Goal: Information Seeking & Learning: Learn about a topic

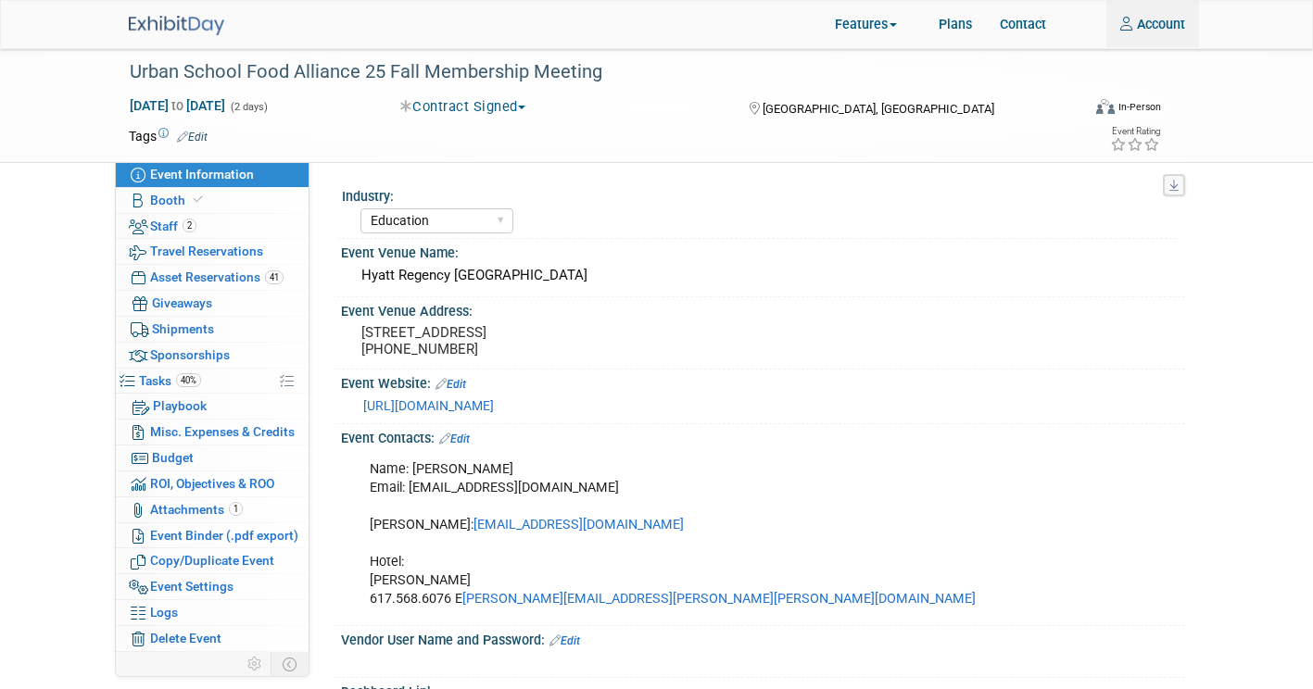
select select "Education"
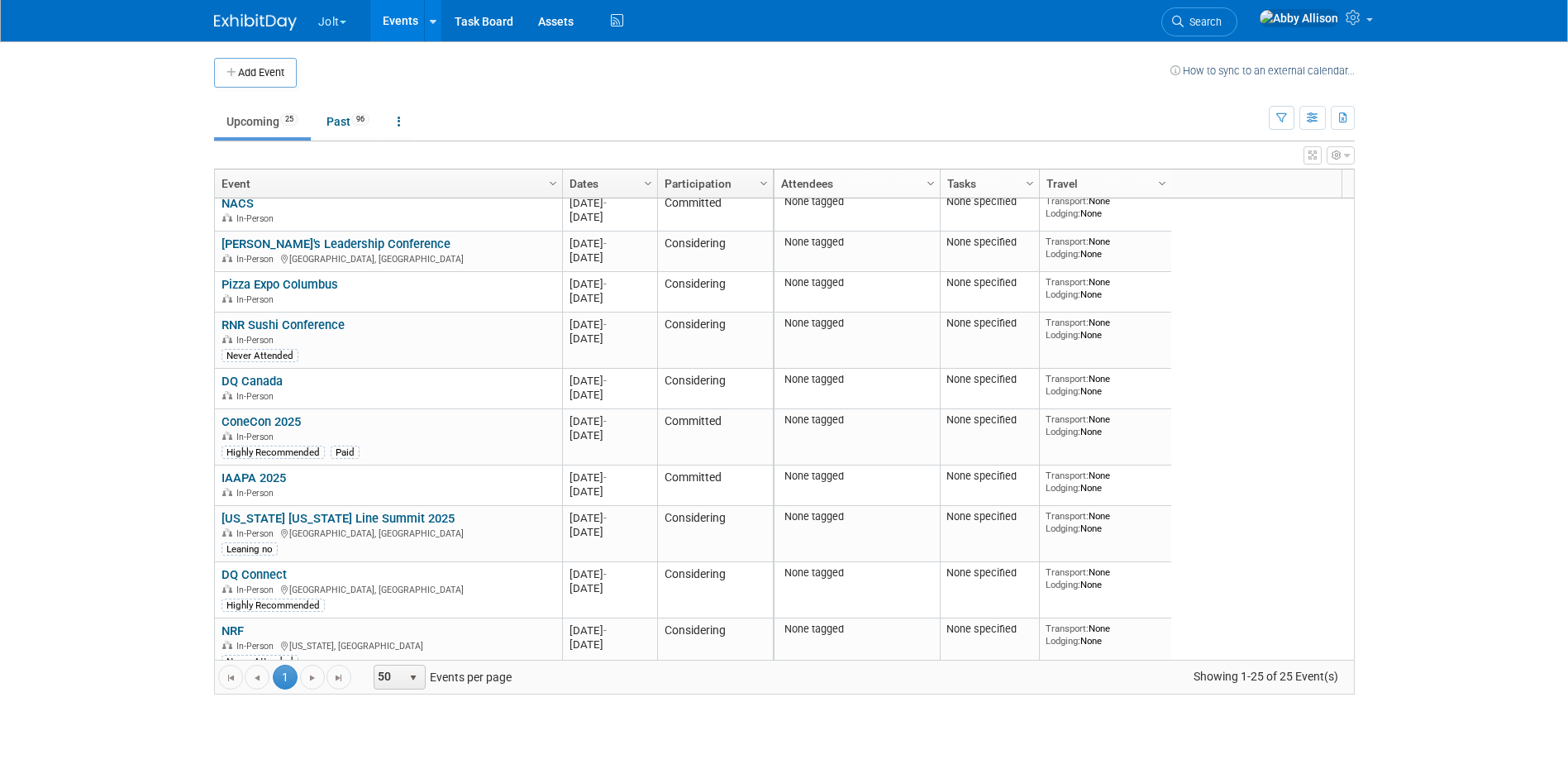
scroll to position [397, 0]
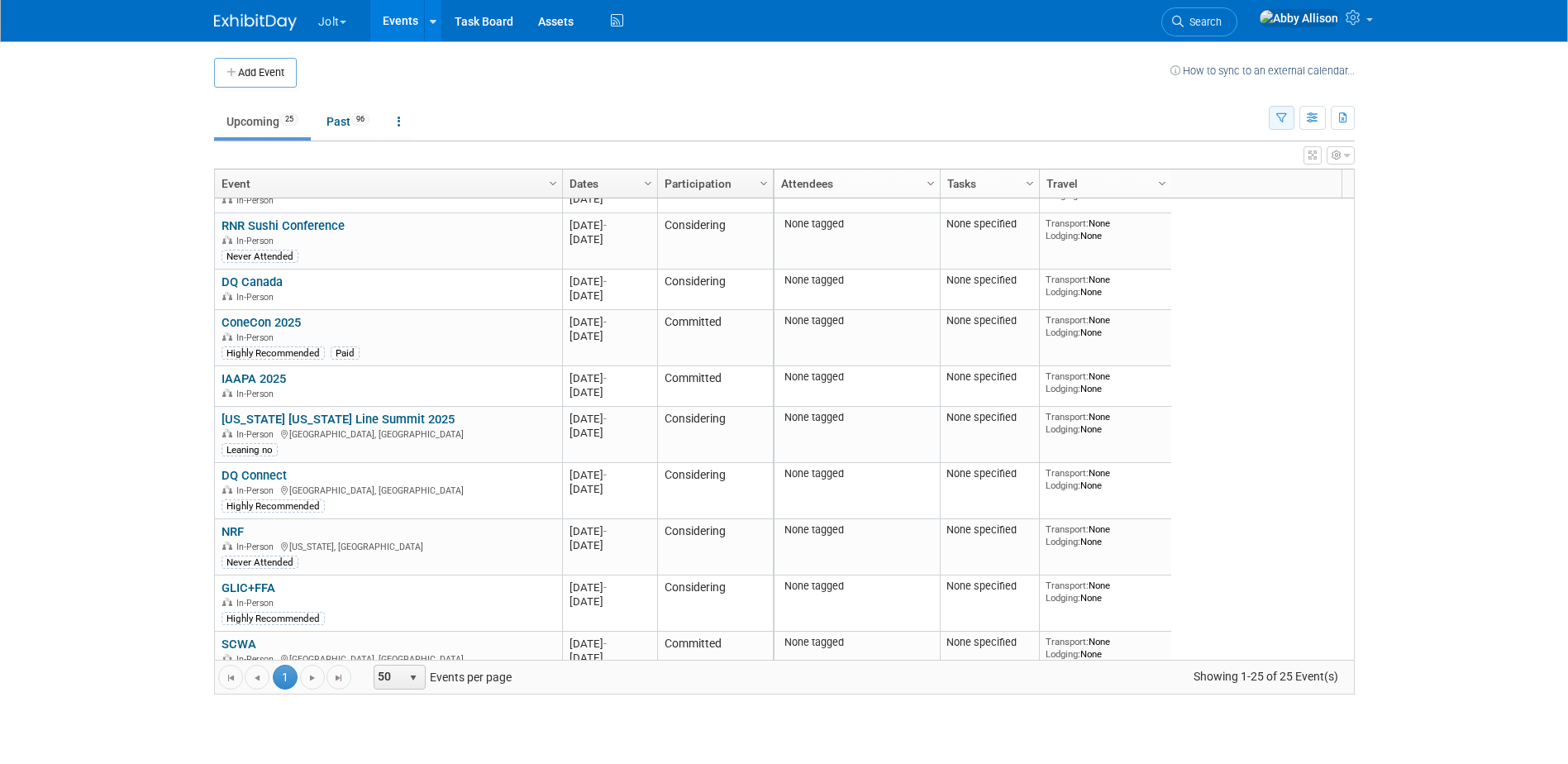
click at [1285, 116] on icon "button" at bounding box center [1282, 119] width 11 height 11
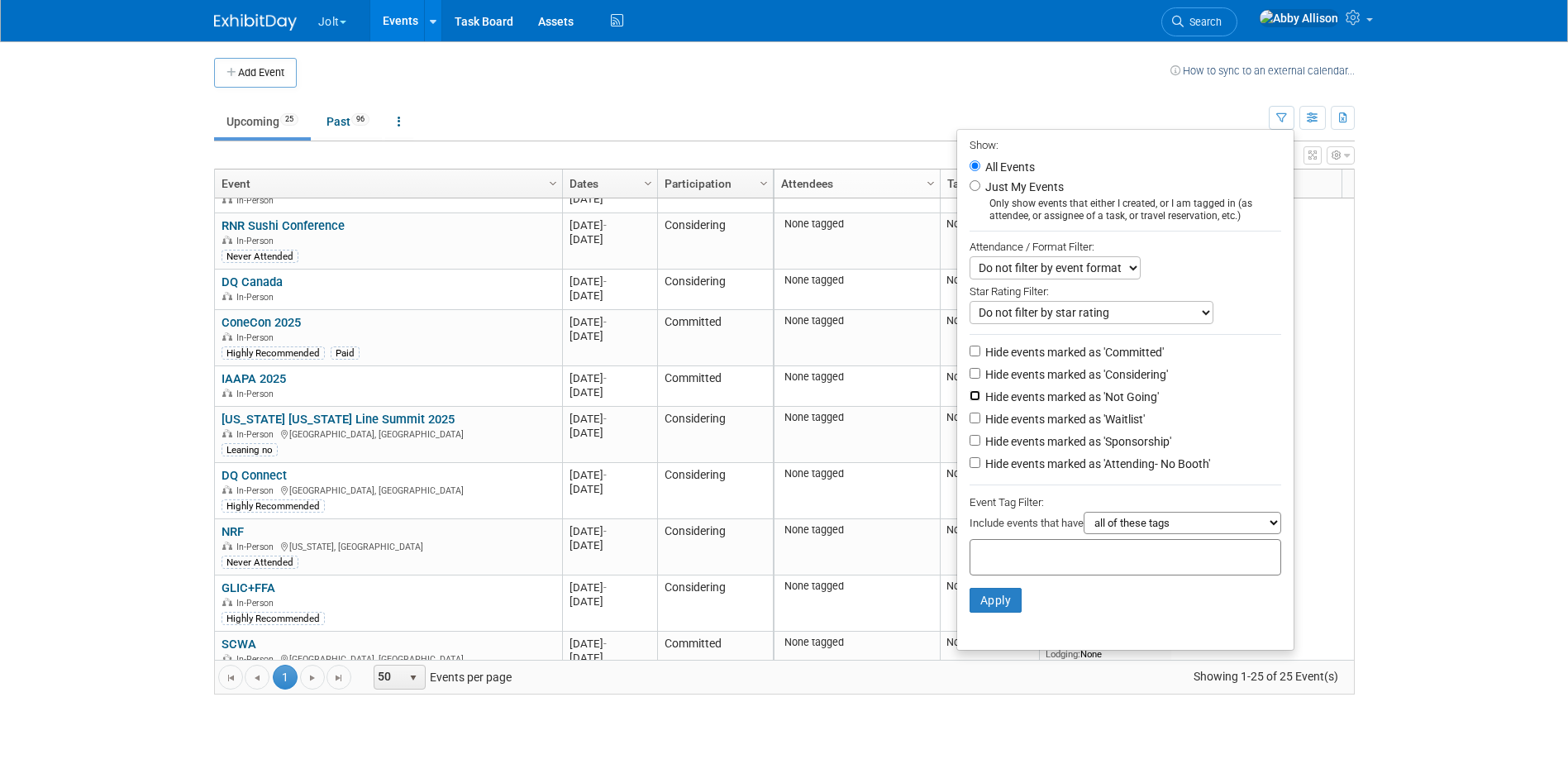
click at [970, 400] on input "Hide events marked as 'Not Going'" at bounding box center [975, 395] width 11 height 11
checkbox input "true"
click at [970, 423] on input "Hide events marked as 'Waitlist'" at bounding box center [975, 418] width 11 height 11
checkbox input "true"
click at [994, 606] on button "Apply" at bounding box center [996, 601] width 53 height 25
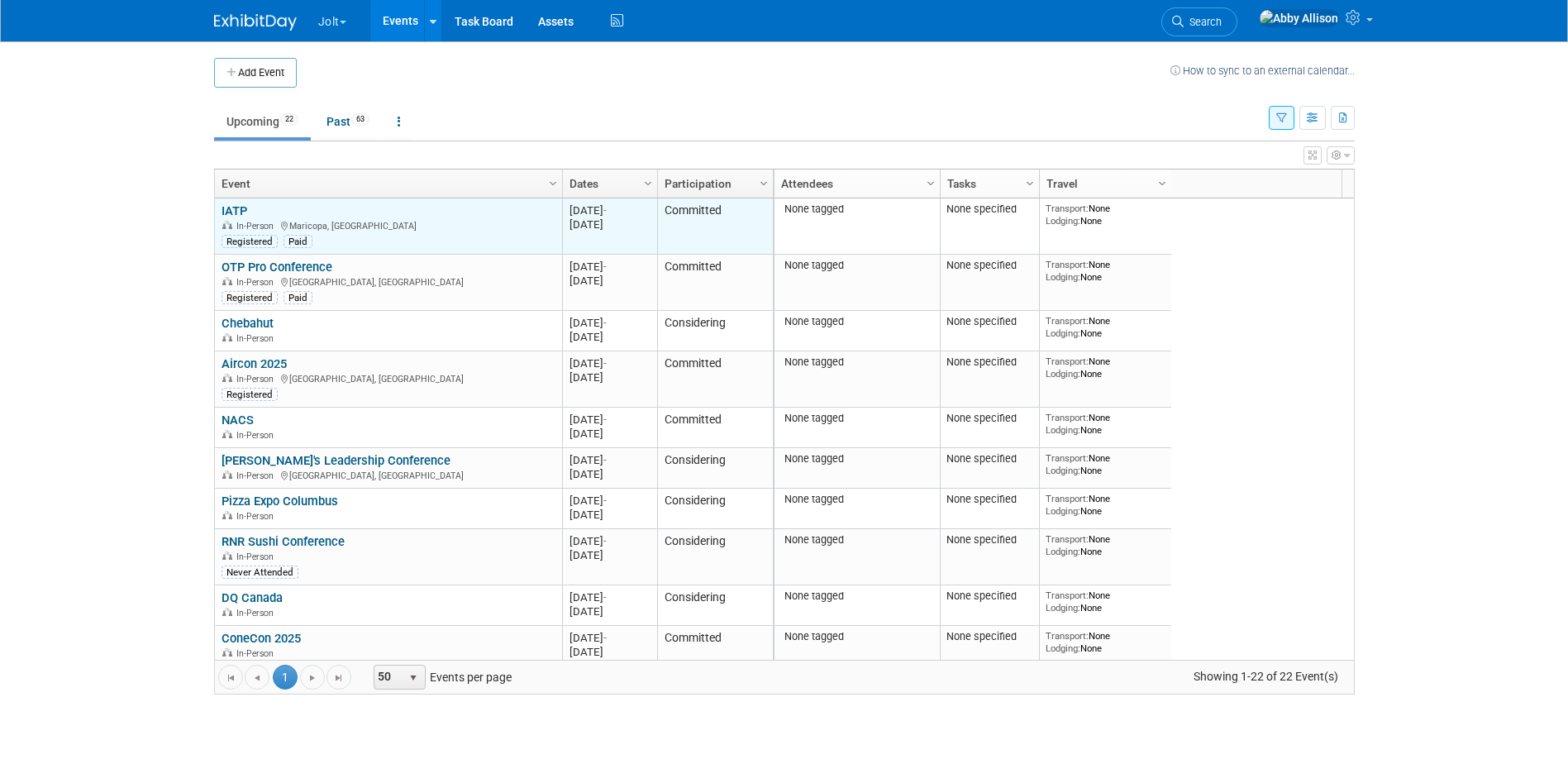
click at [232, 204] on link "IATP" at bounding box center [234, 211] width 26 height 15
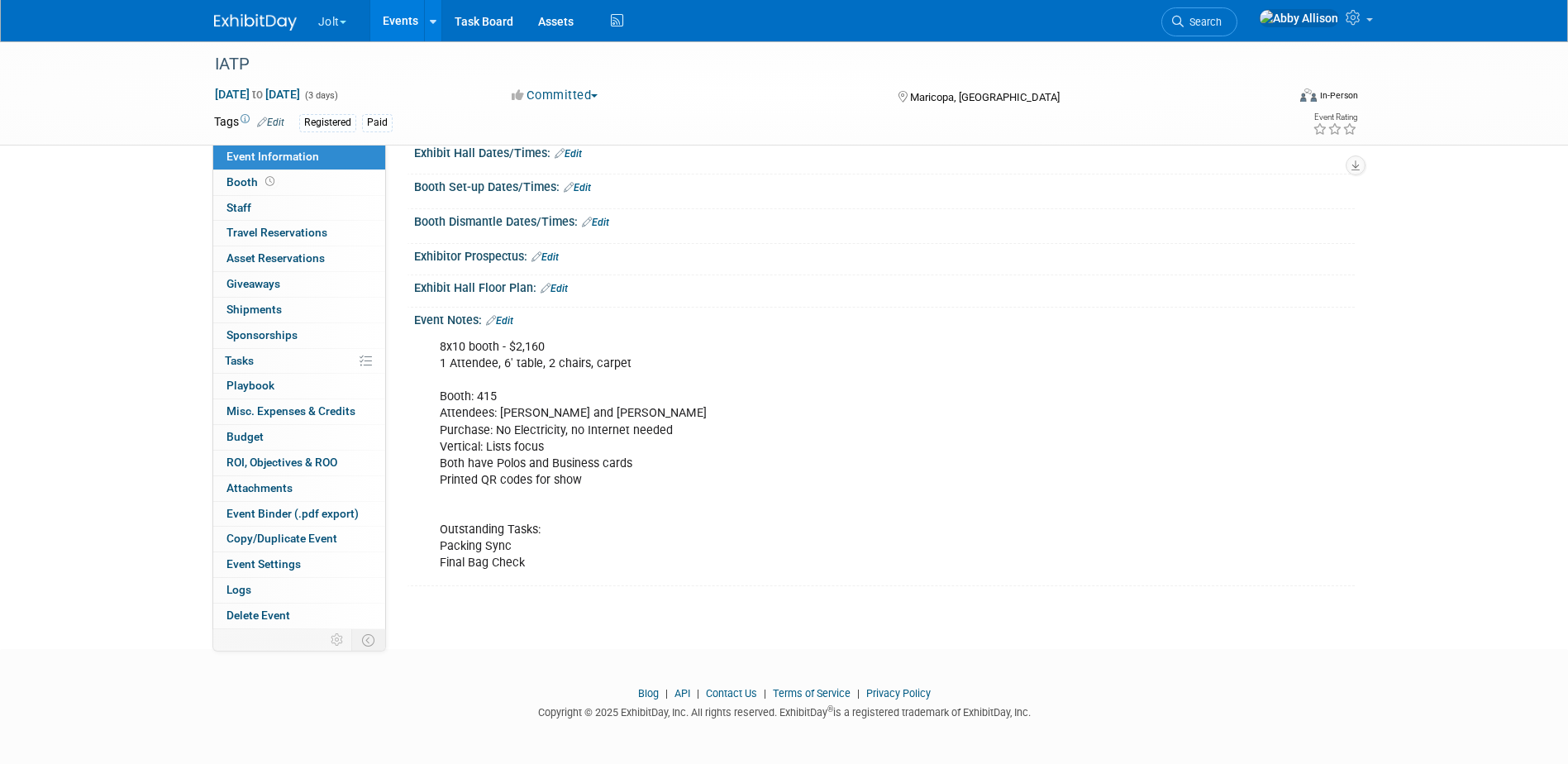
scroll to position [188, 0]
click at [243, 363] on span "Tasks 0%" at bounding box center [239, 360] width 29 height 13
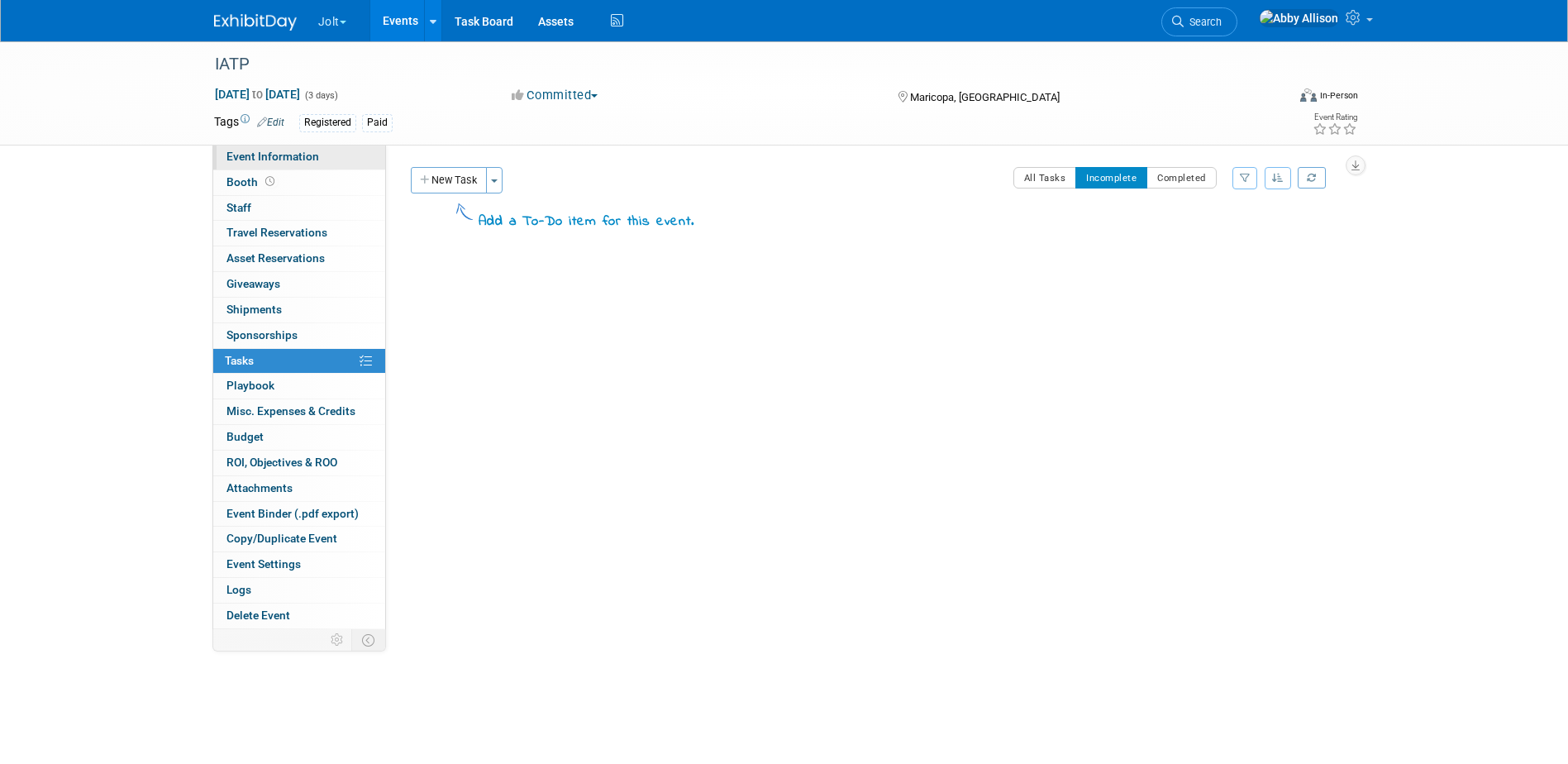
click at [270, 152] on span "Event Information" at bounding box center [273, 156] width 93 height 13
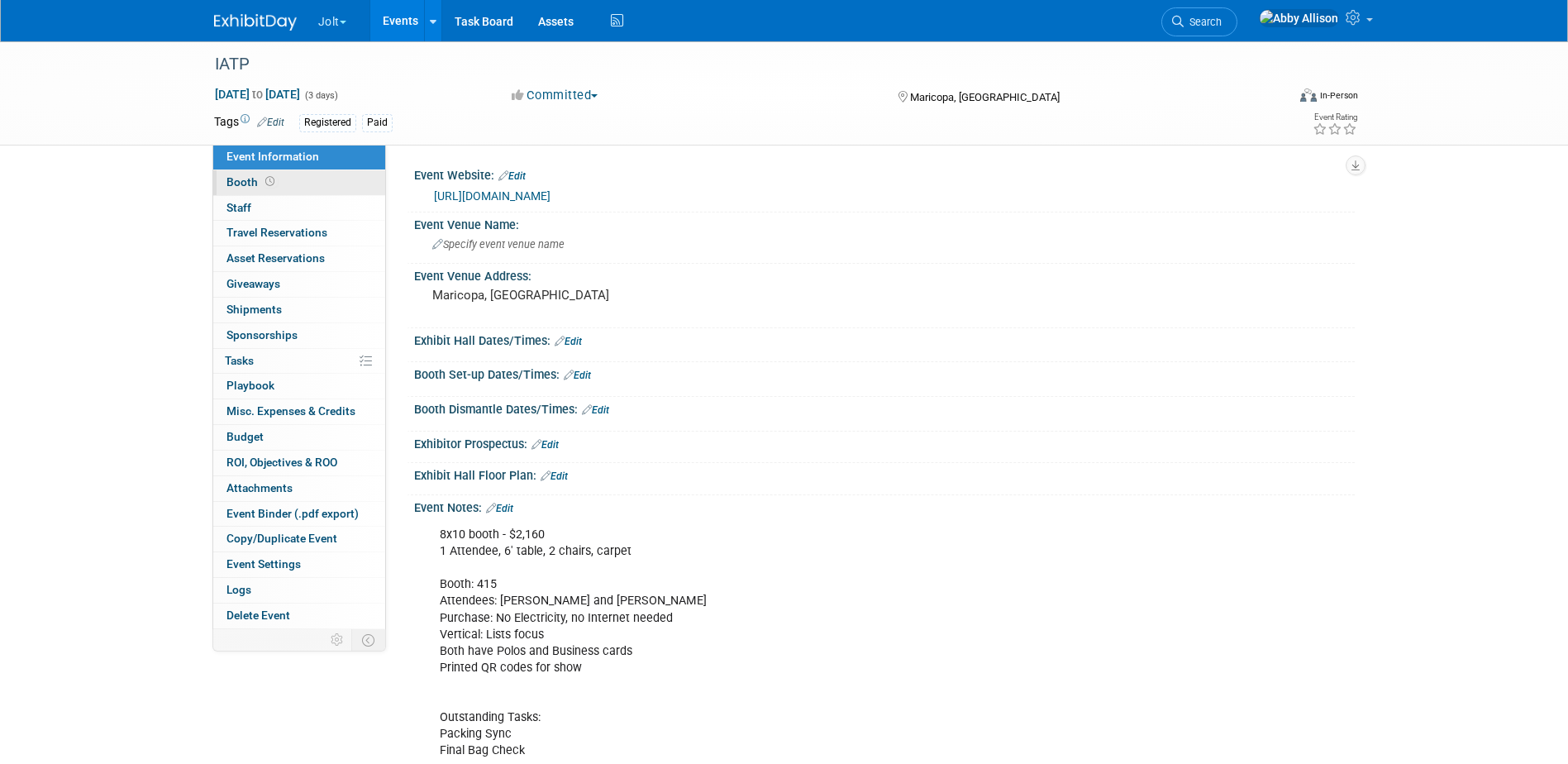
click at [240, 179] on span "Booth" at bounding box center [252, 181] width 51 height 13
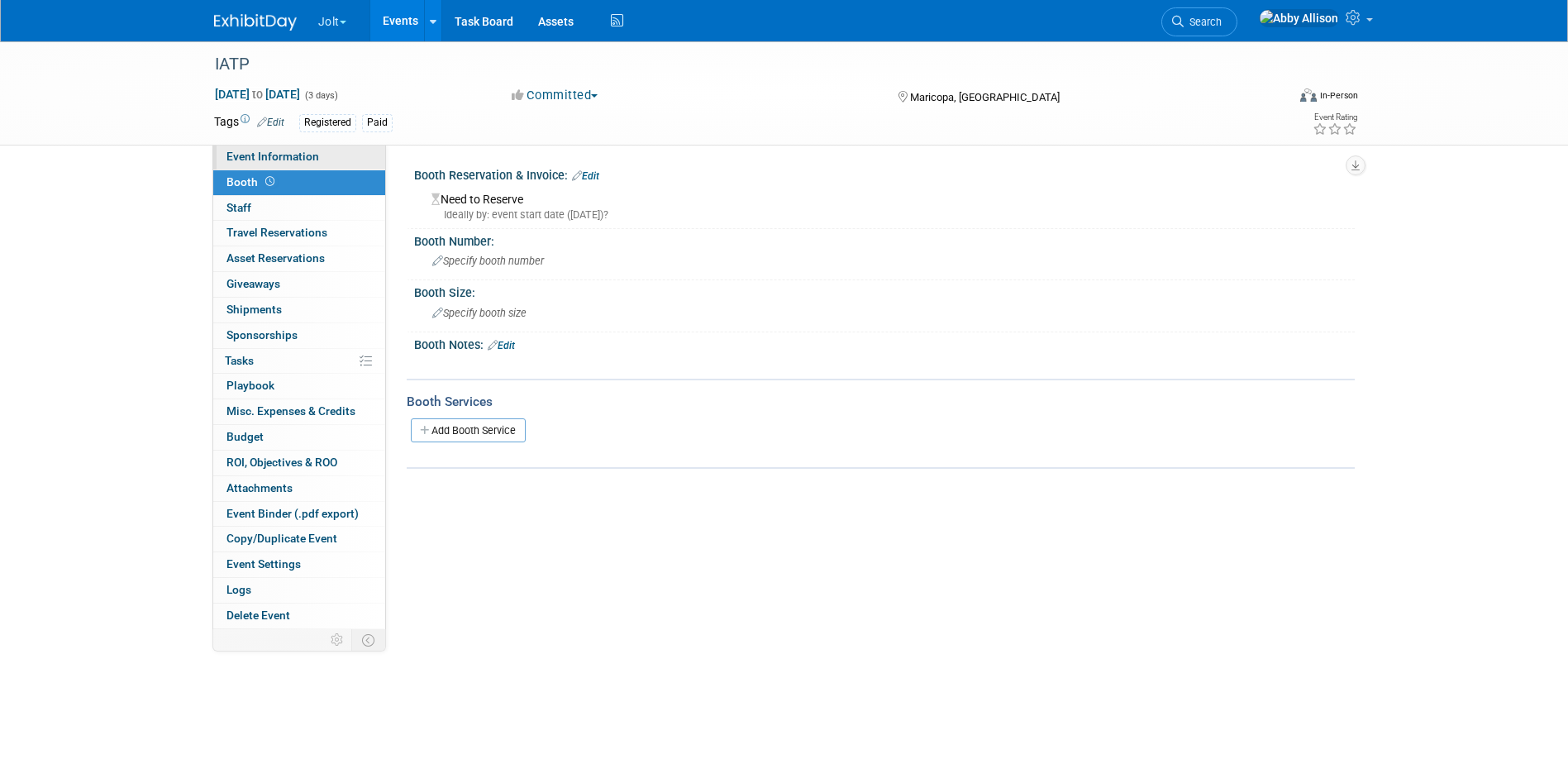
click at [250, 157] on span "Event Information" at bounding box center [273, 156] width 93 height 13
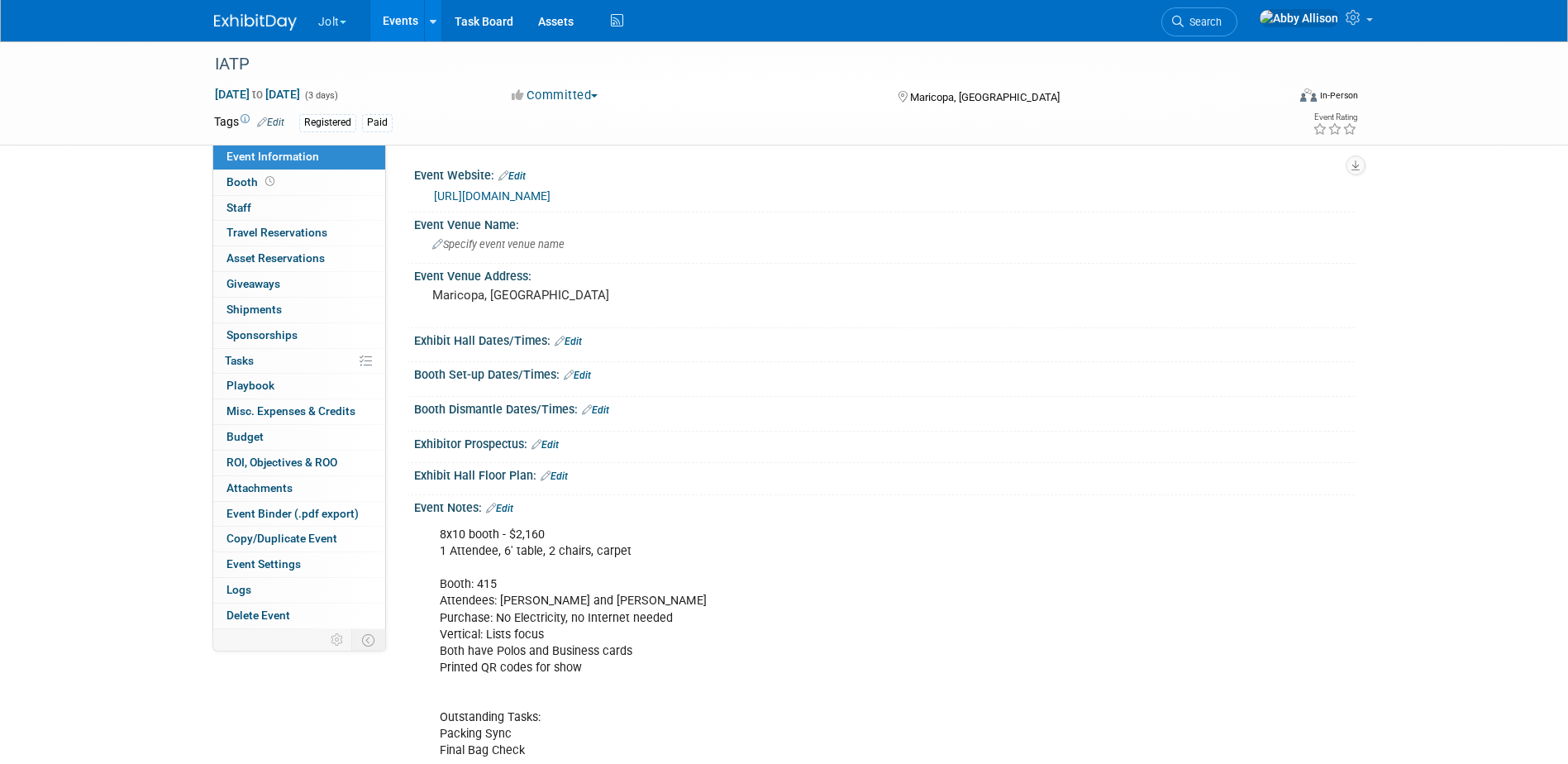
click at [402, 25] on link "Events" at bounding box center [401, 21] width 61 height 41
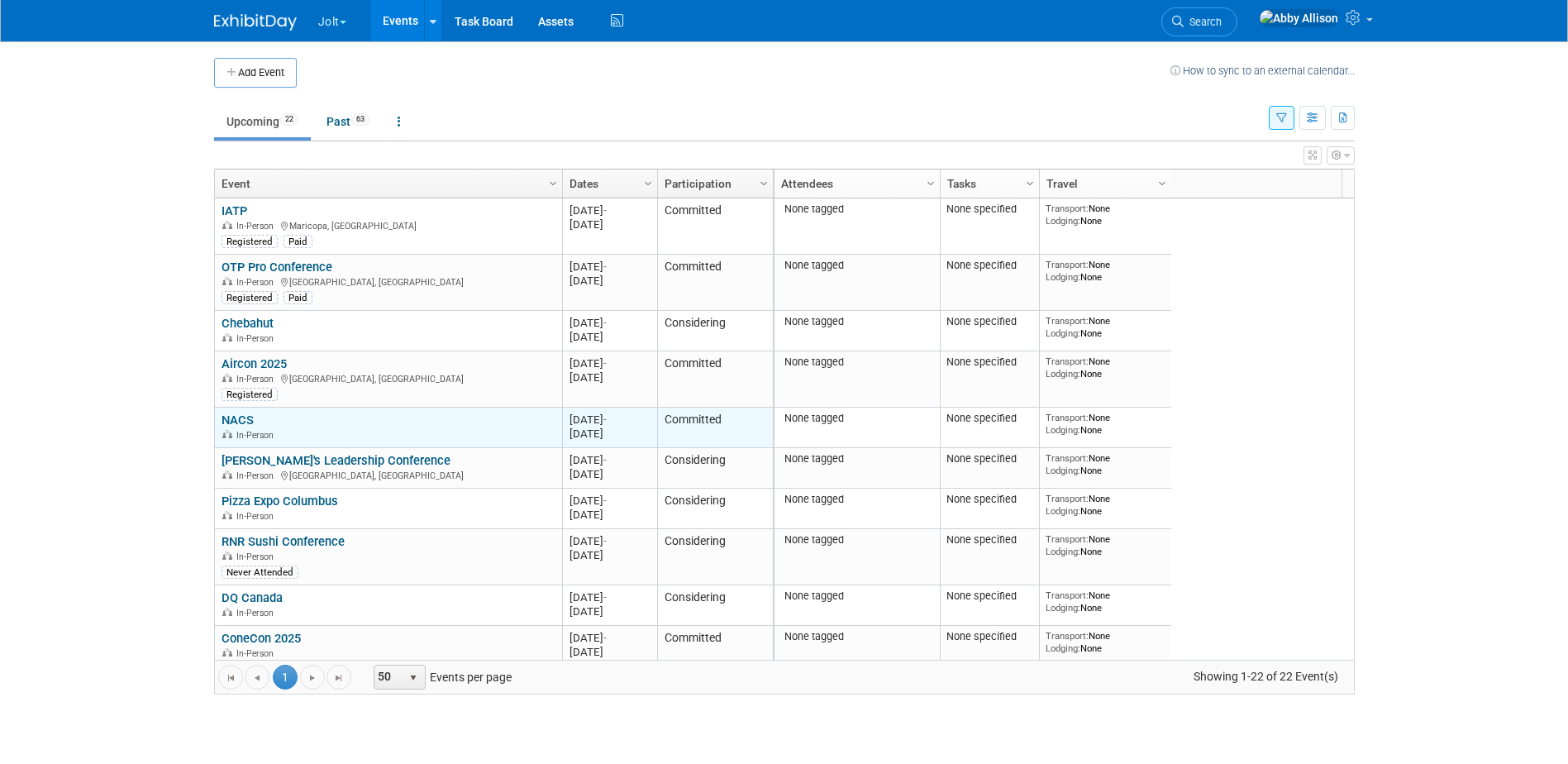
click at [238, 424] on link "NACS" at bounding box center [237, 419] width 32 height 15
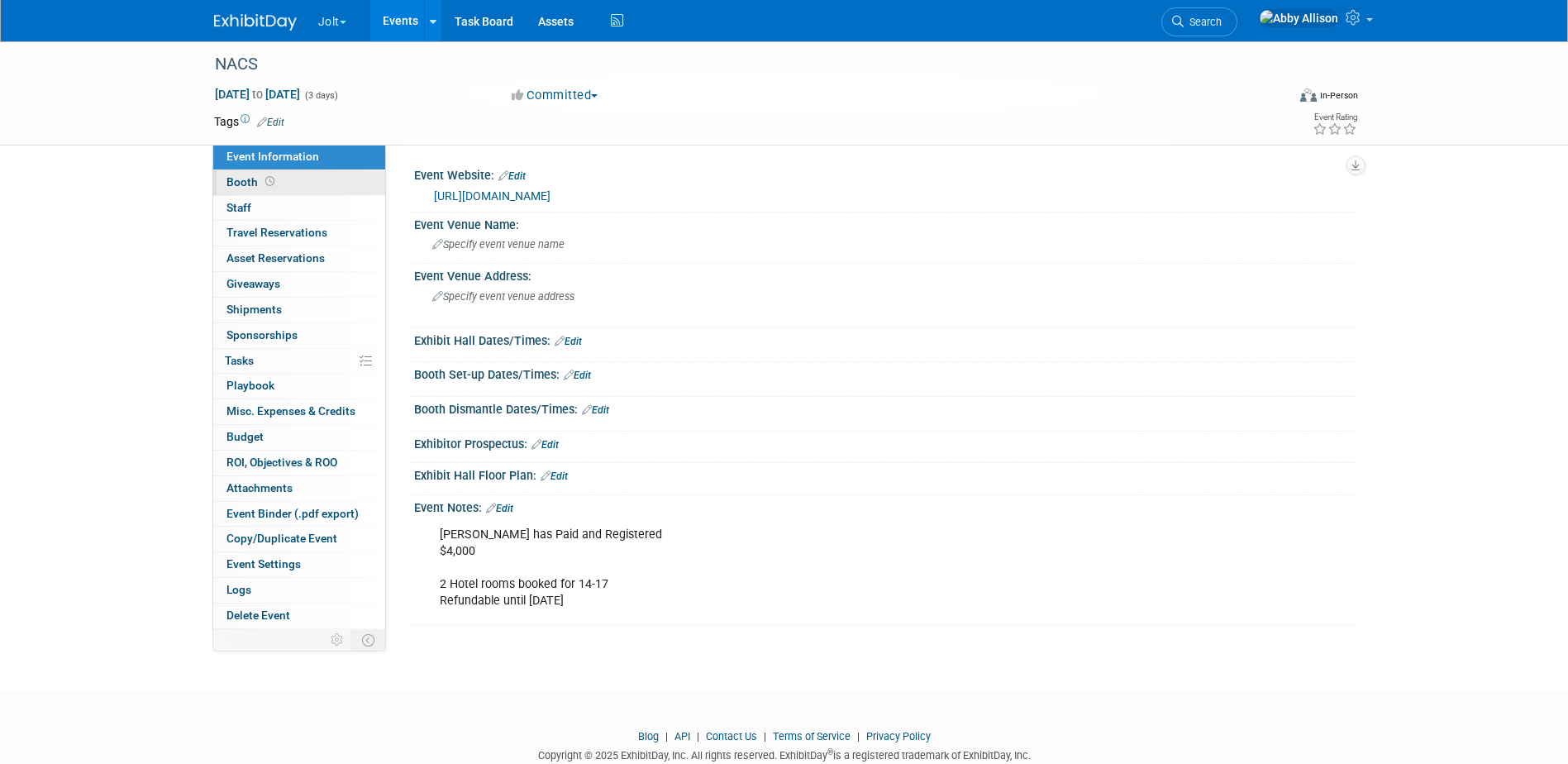
click at [239, 182] on span "Booth" at bounding box center [252, 181] width 51 height 13
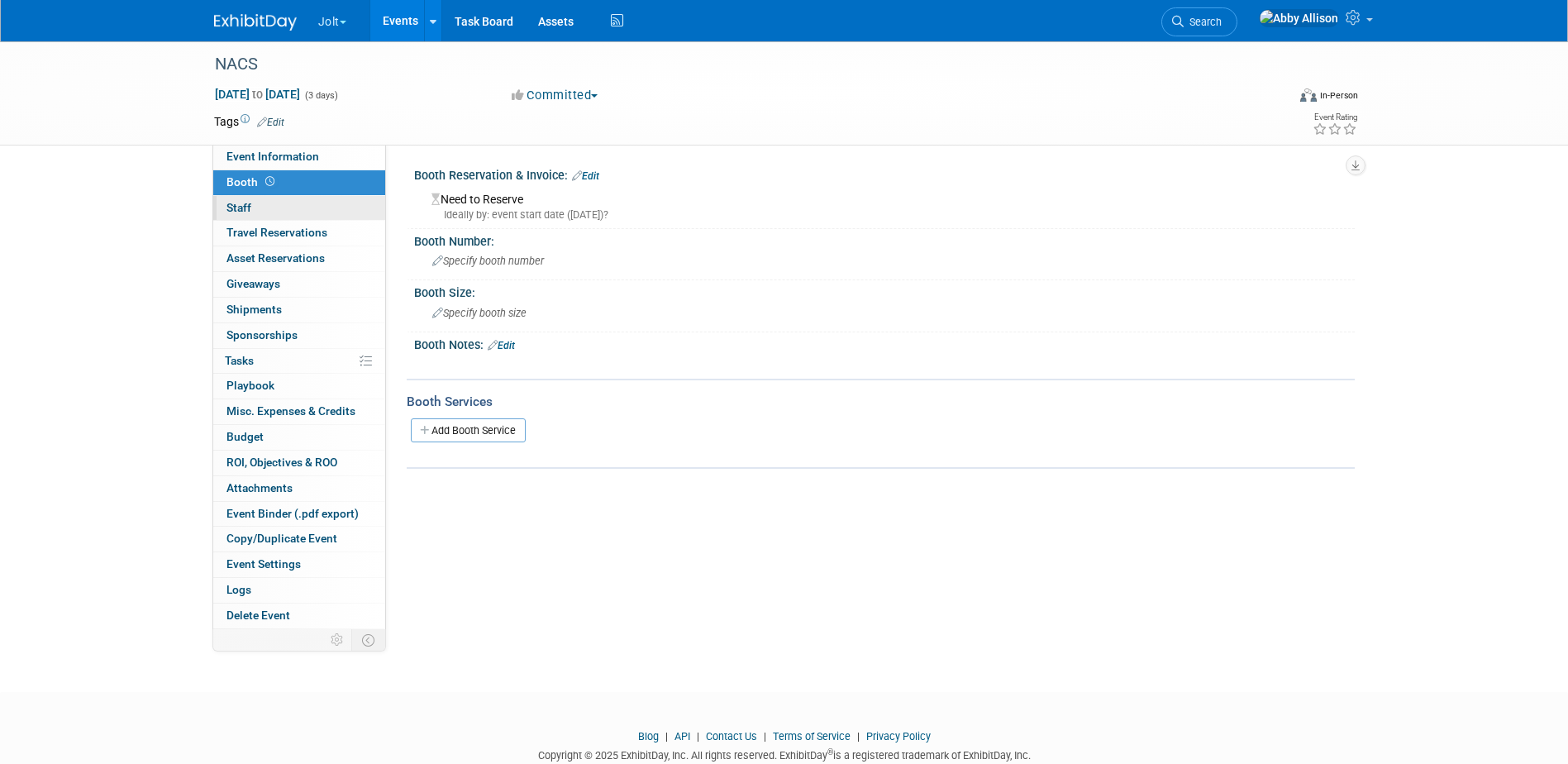
click at [243, 209] on span "Staff 0" at bounding box center [239, 207] width 25 height 13
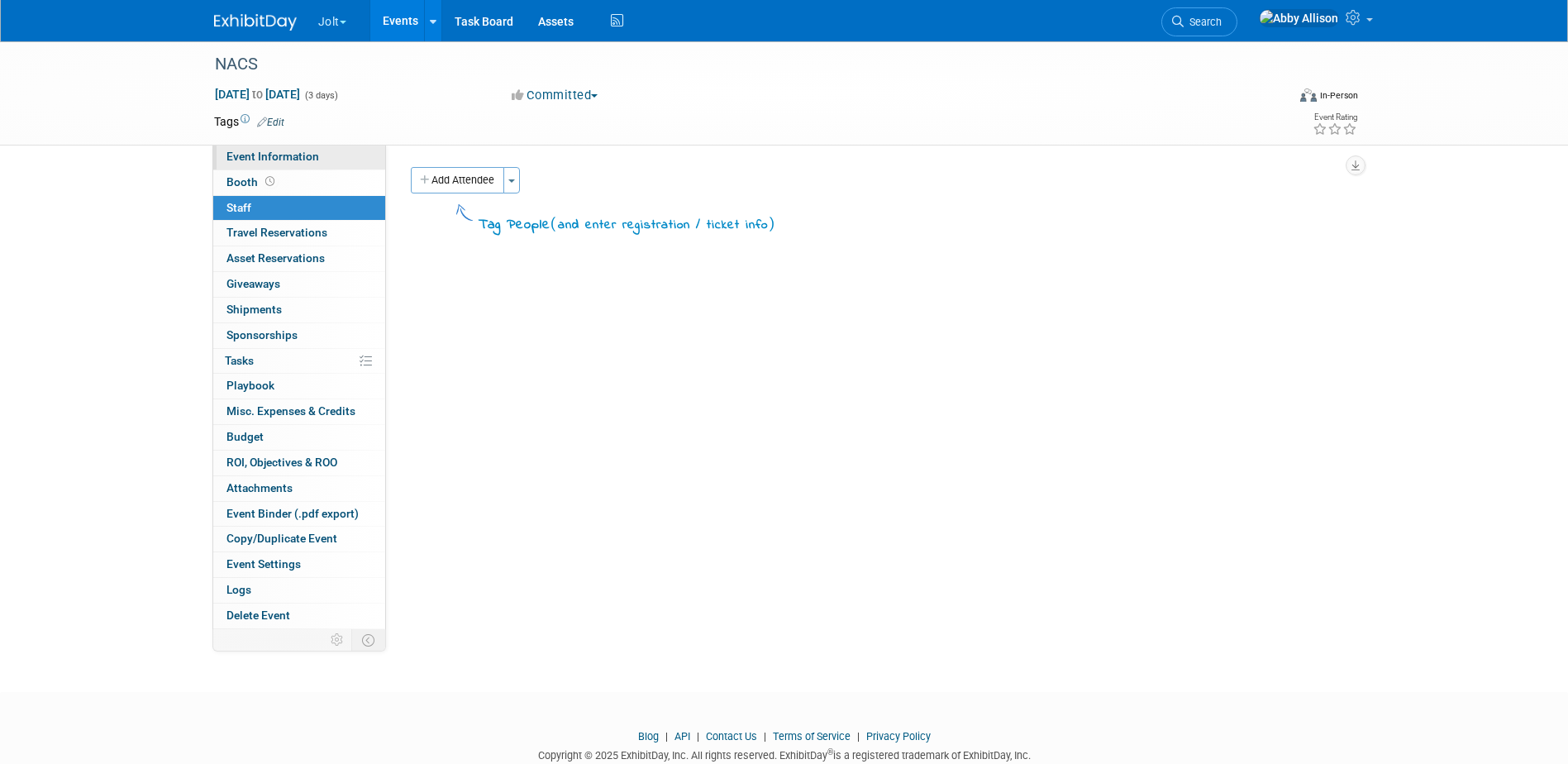
click at [279, 153] on span "Event Information" at bounding box center [273, 156] width 93 height 13
